Goal: Transaction & Acquisition: Purchase product/service

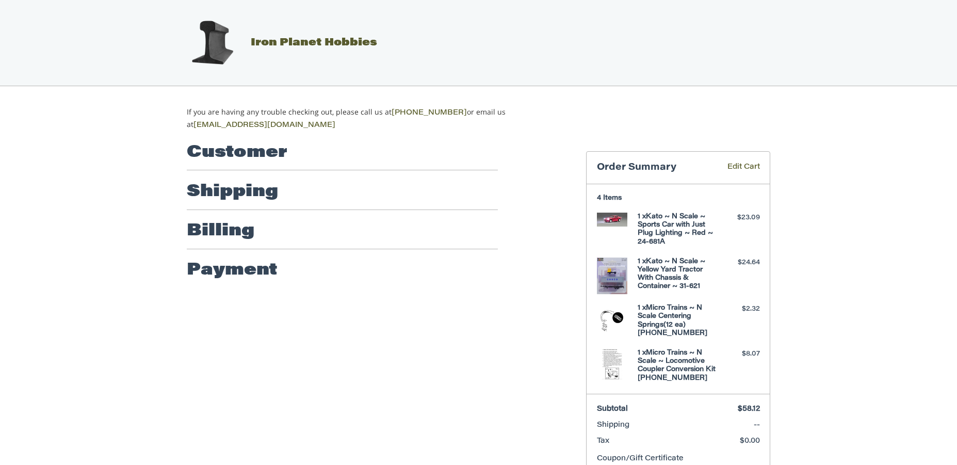
scroll to position [38, 0]
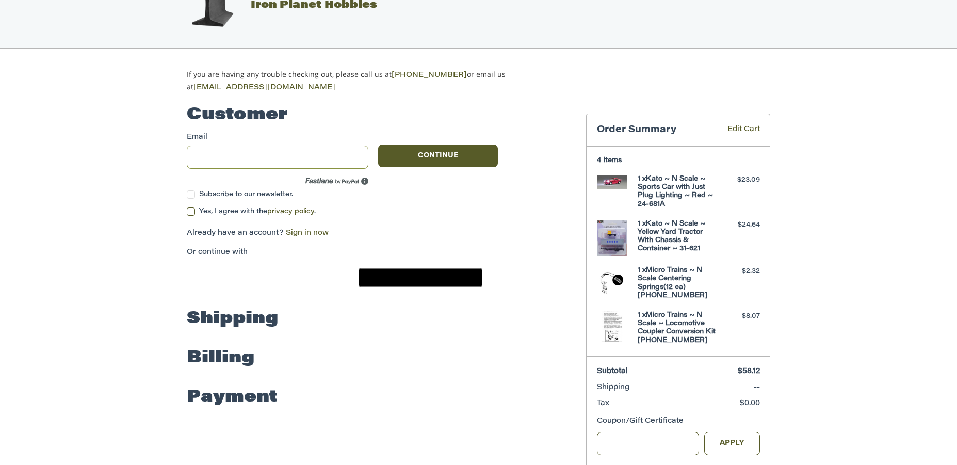
click at [249, 156] on input "Email" at bounding box center [278, 156] width 182 height 23
type input "**********"
click at [192, 210] on label "Yes, I agree with the privacy policy ." at bounding box center [342, 211] width 311 height 8
click at [432, 153] on button "Continue" at bounding box center [438, 155] width 120 height 23
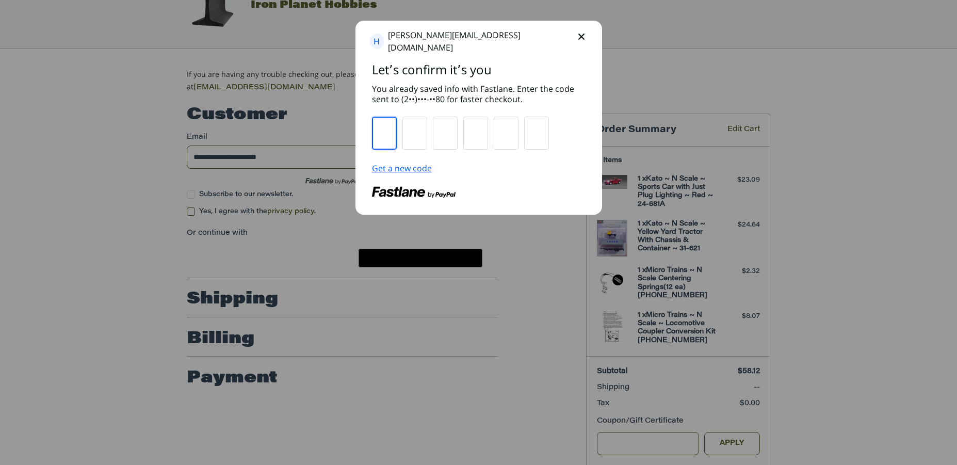
type input "*"
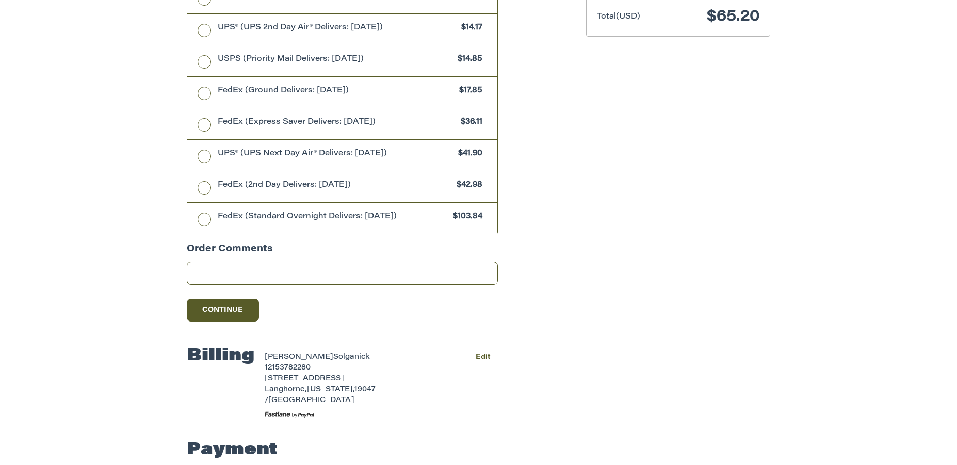
scroll to position [506, 0]
click at [230, 312] on button "Continue" at bounding box center [223, 310] width 72 height 23
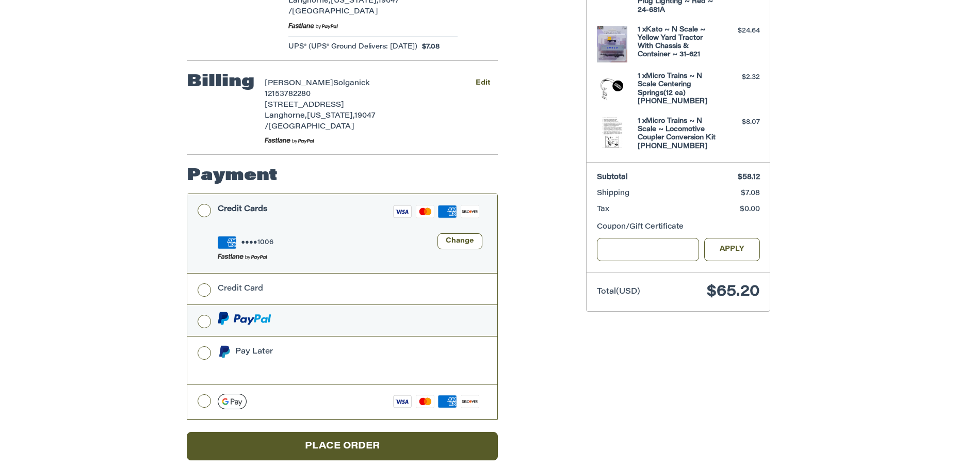
scroll to position [231, 0]
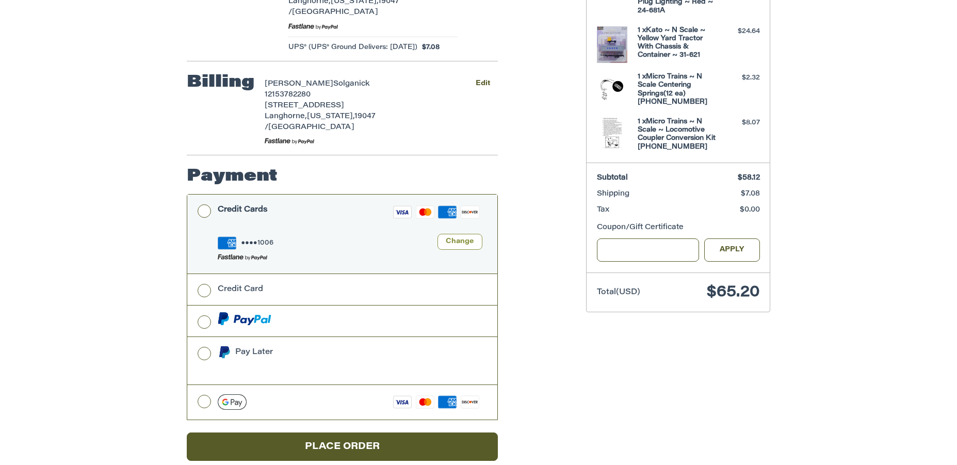
click at [457, 234] on button "Change" at bounding box center [459, 242] width 45 height 16
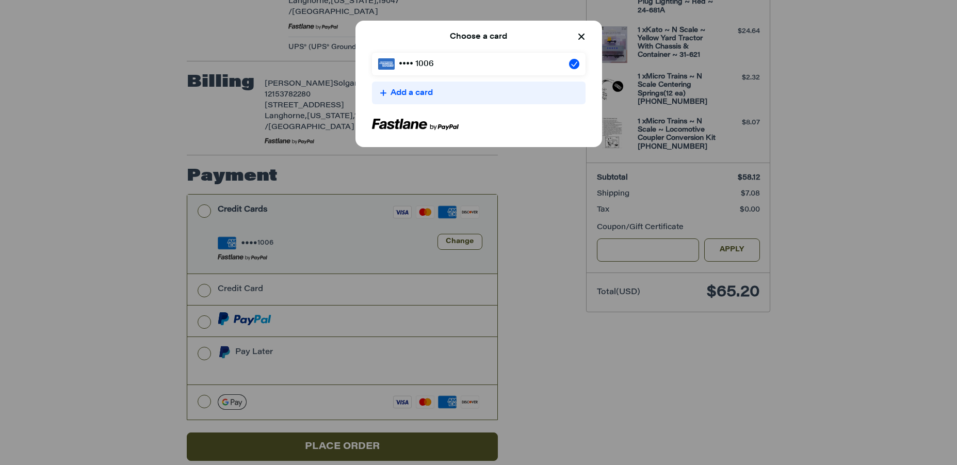
click at [453, 92] on div "Add a card" at bounding box center [478, 93] width 197 height 12
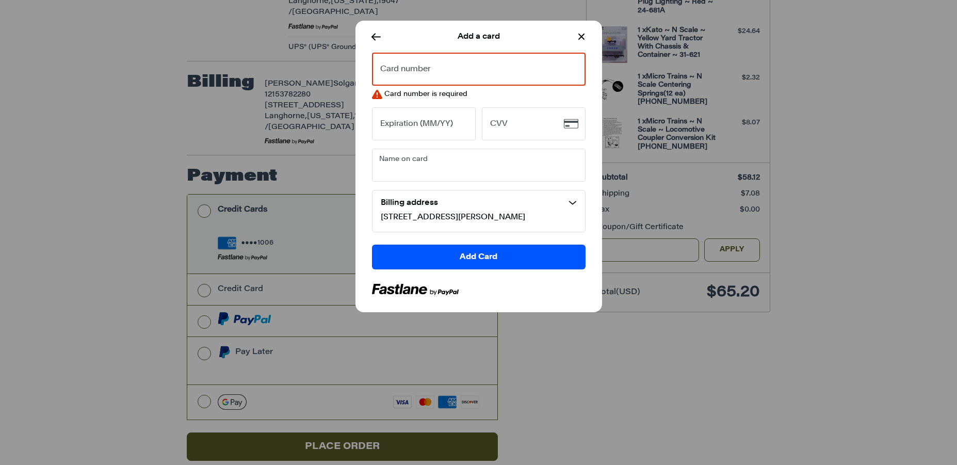
click at [584, 38] on icon "return to previously viewed screen" at bounding box center [581, 37] width 6 height 6
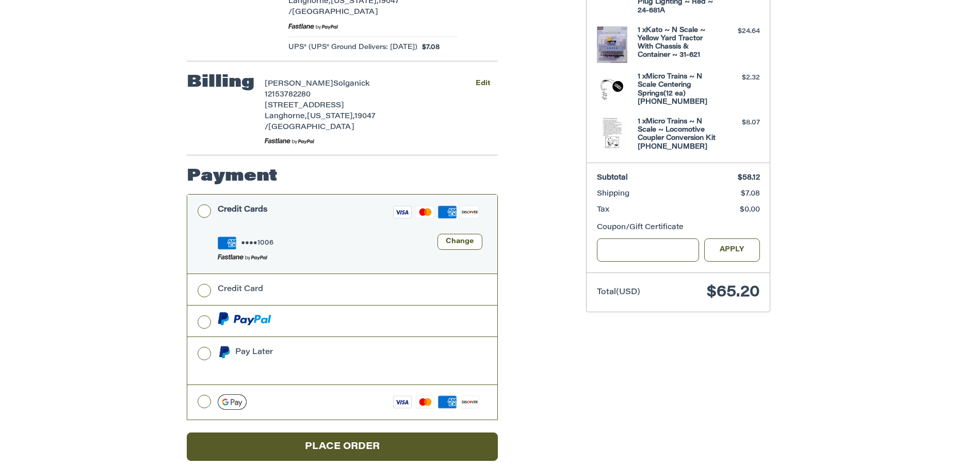
click at [314, 234] on div "Amex ●●●● 1006 Change" at bounding box center [350, 252] width 265 height 36
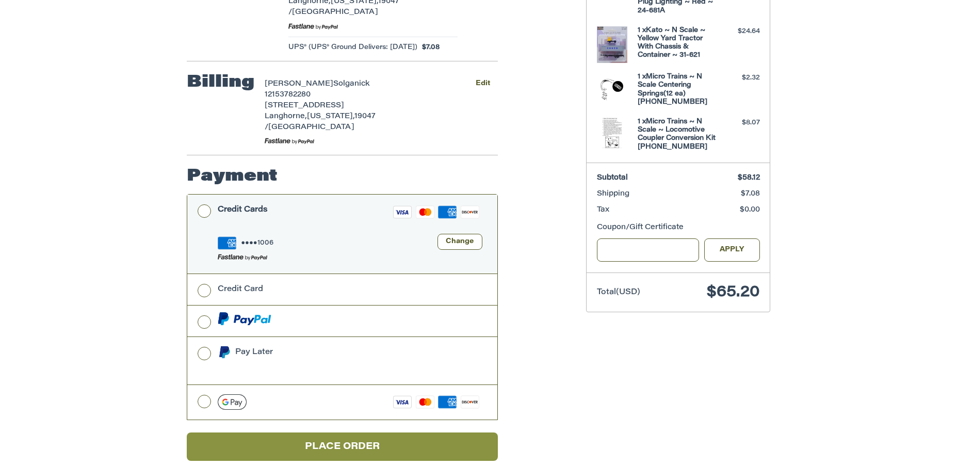
click at [337, 432] on button "Place Order" at bounding box center [342, 446] width 311 height 28
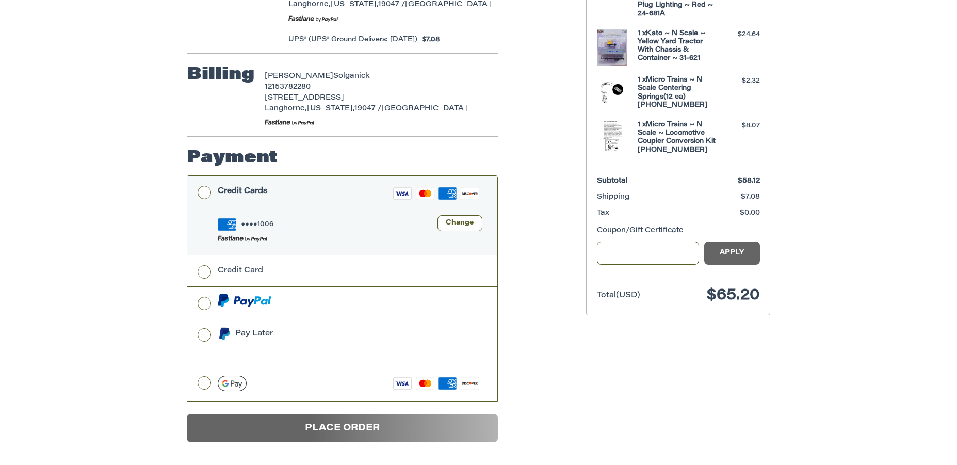
scroll to position [220, 0]
